Goal: Find specific page/section: Find specific page/section

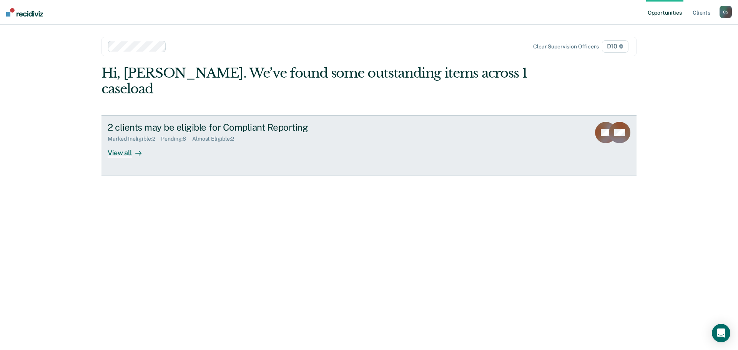
click at [120, 142] on div "View all" at bounding box center [129, 149] width 43 height 15
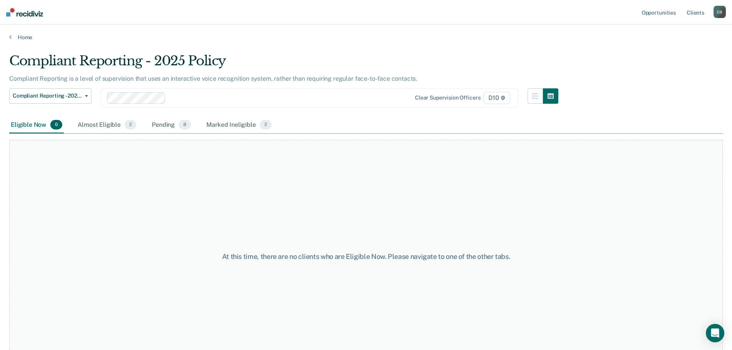
scroll to position [23, 0]
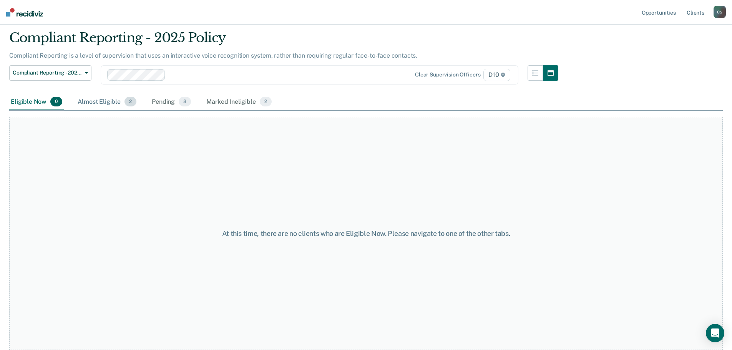
click at [115, 102] on div "Almost Eligible 2" at bounding box center [107, 102] width 62 height 17
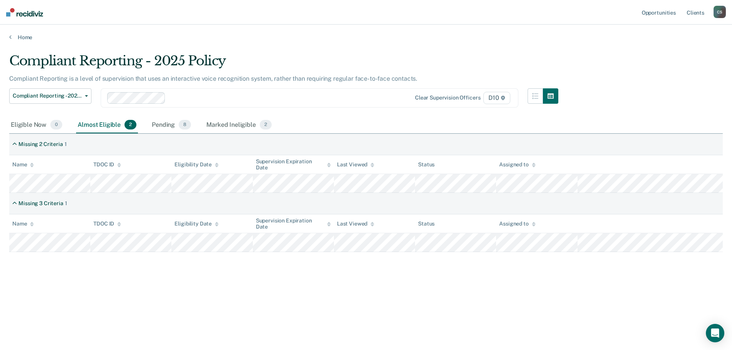
scroll to position [0, 0]
click at [171, 131] on div "Pending 8" at bounding box center [171, 125] width 42 height 17
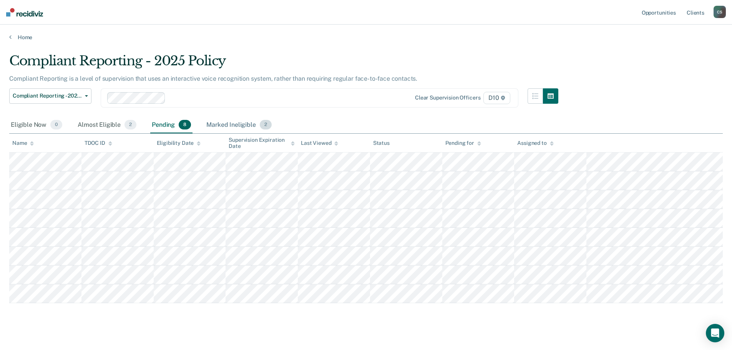
click at [213, 128] on div "Marked Ineligible 2" at bounding box center [239, 125] width 68 height 17
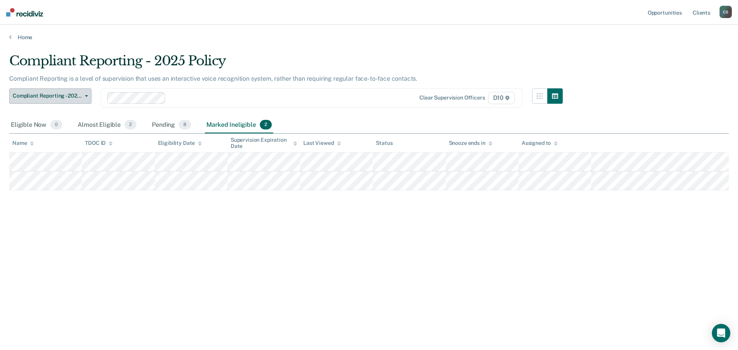
click at [79, 103] on button "Compliant Reporting - 2025 Policy" at bounding box center [50, 95] width 82 height 15
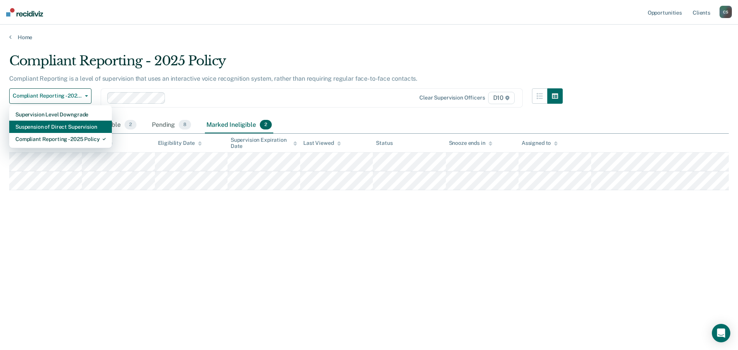
click at [81, 128] on div "Suspension of Direct Supervision" at bounding box center [60, 127] width 90 height 12
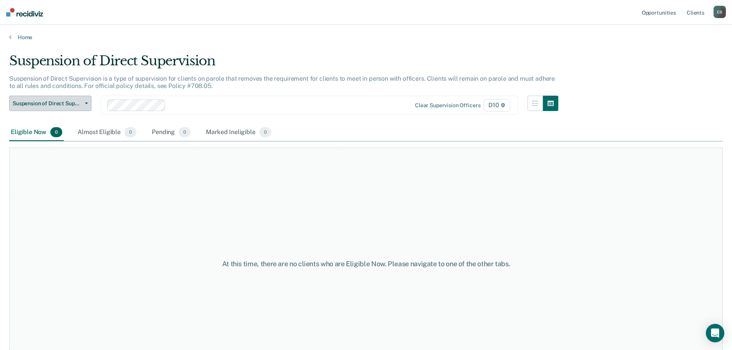
click at [68, 102] on span "Suspension of Direct Supervision" at bounding box center [47, 103] width 69 height 7
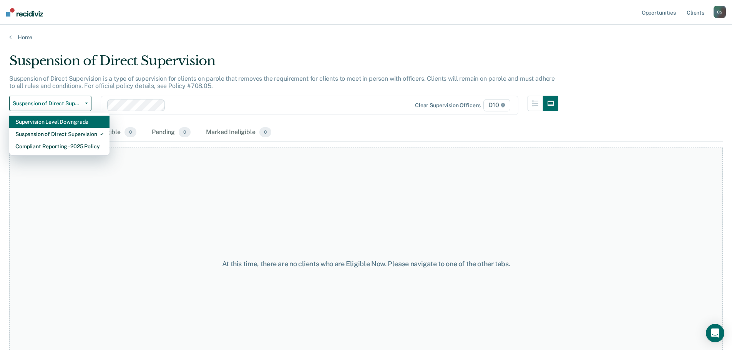
click at [71, 120] on div "Supervision Level Downgrade" at bounding box center [59, 122] width 88 height 12
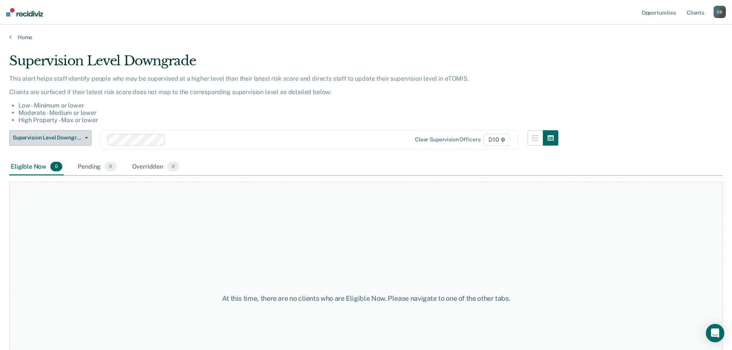
click at [79, 143] on button "Supervision Level Downgrade" at bounding box center [50, 137] width 82 height 15
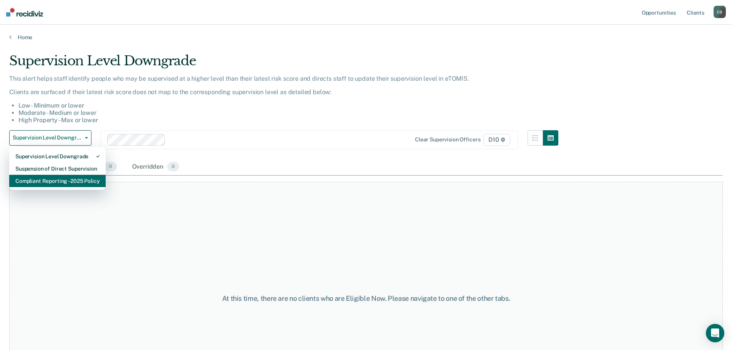
click at [79, 176] on div "Compliant Reporting - 2025 Policy" at bounding box center [57, 181] width 84 height 12
